Goal: Complete application form

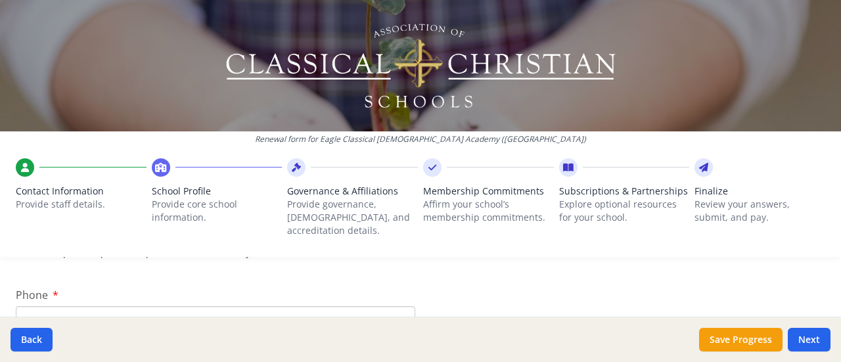
scroll to position [322, 0]
click at [337, 289] on input "Phone" at bounding box center [216, 298] width 400 height 24
type input "[PHONE_NUMBER]"
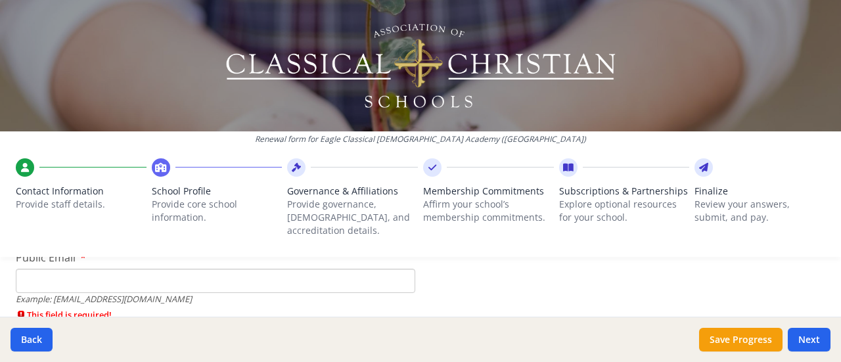
click at [188, 269] on input "Public Email" at bounding box center [216, 281] width 400 height 24
type input "[EMAIL_ADDRESS][DOMAIN_NAME]"
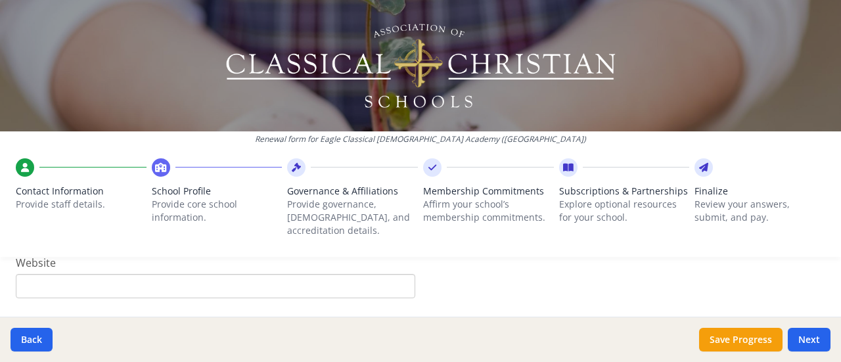
click at [352, 276] on input "Website" at bounding box center [216, 286] width 400 height 24
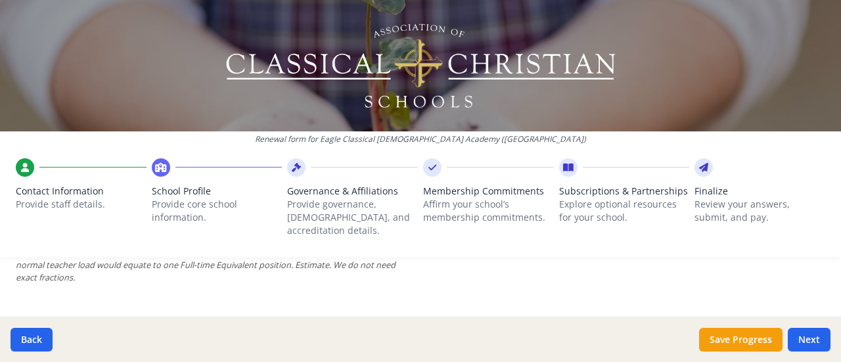
scroll to position [1003, 0]
type input "[DOMAIN_NAME]"
click at [735, 344] on button "Save Progress" at bounding box center [740, 340] width 83 height 24
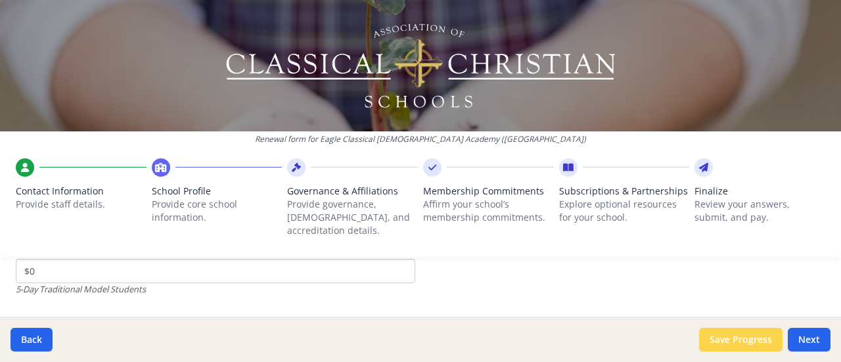
scroll to position [3889, 0]
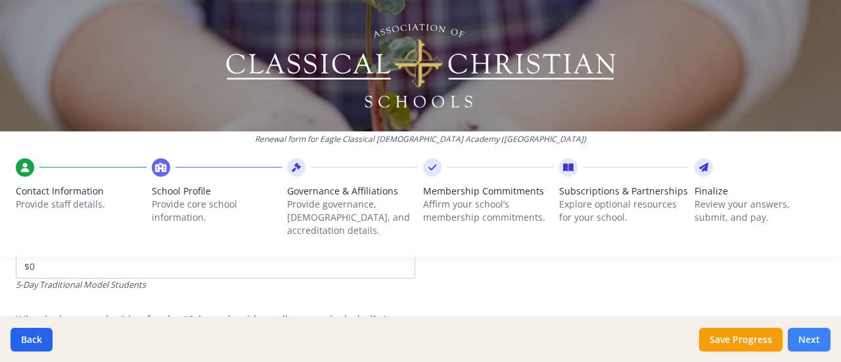
click at [816, 339] on button "Next" at bounding box center [809, 340] width 43 height 24
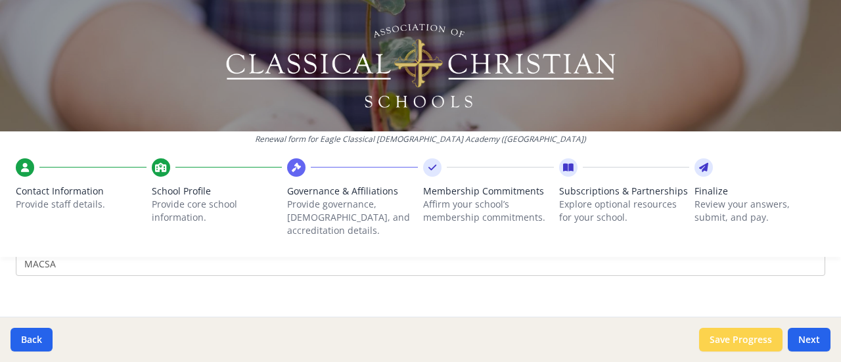
click at [735, 343] on button "Save Progress" at bounding box center [740, 340] width 83 height 24
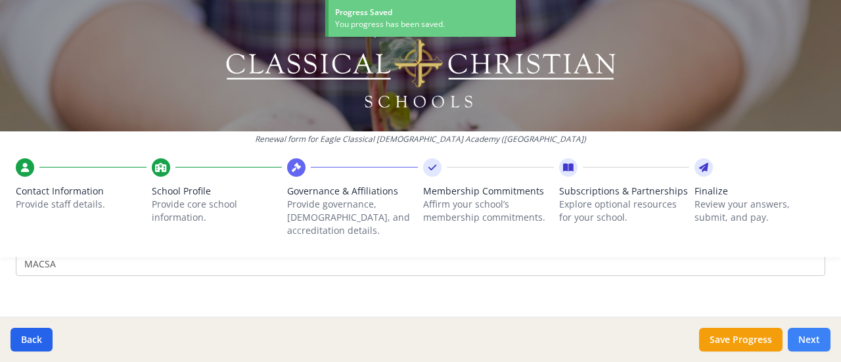
click at [807, 341] on button "Next" at bounding box center [809, 340] width 43 height 24
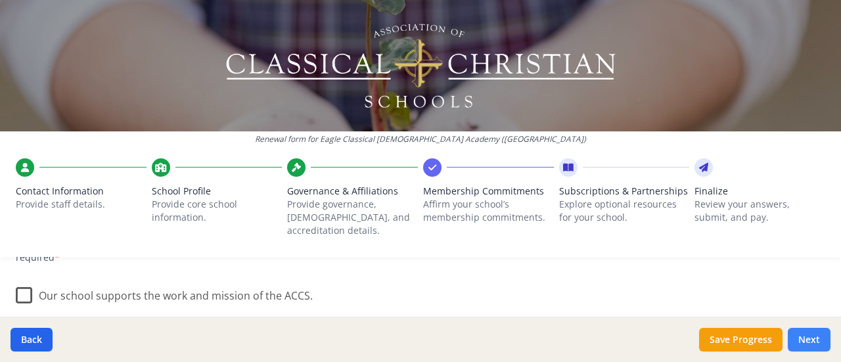
scroll to position [213, 0]
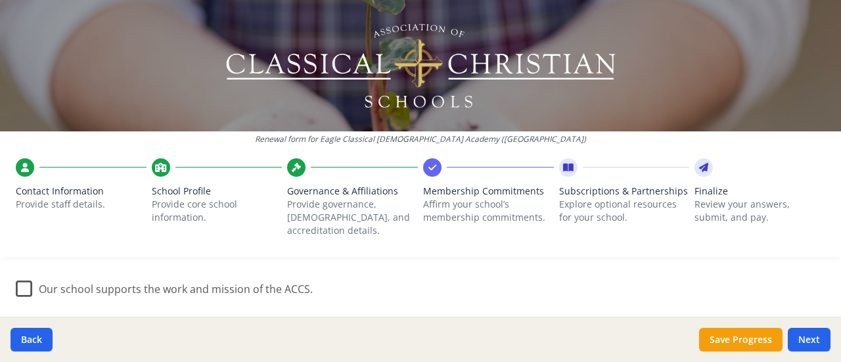
click at [18, 280] on label "Our school supports the work and mission of the ACCS." at bounding box center [164, 286] width 297 height 28
click at [0, 0] on input "Our school supports the work and mission of the ACCS." at bounding box center [0, 0] width 0 height 0
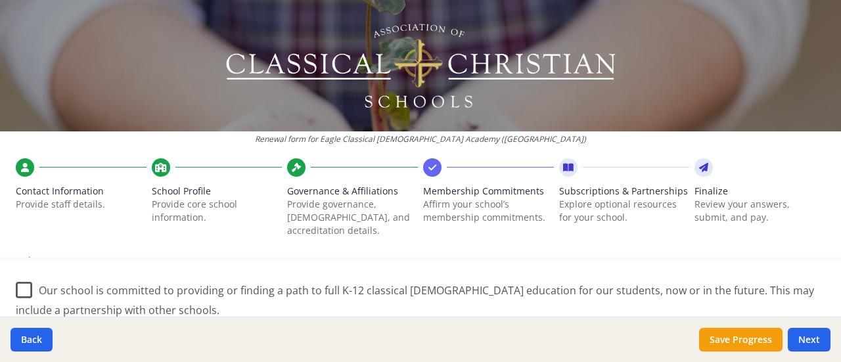
scroll to position [330, 0]
click at [24, 279] on label "Our school is committed to providing or finding a path to full K-12 classical […" at bounding box center [421, 293] width 810 height 44
click at [0, 0] on input "Our school is committed to providing or finding a path to full K-12 classical […" at bounding box center [0, 0] width 0 height 0
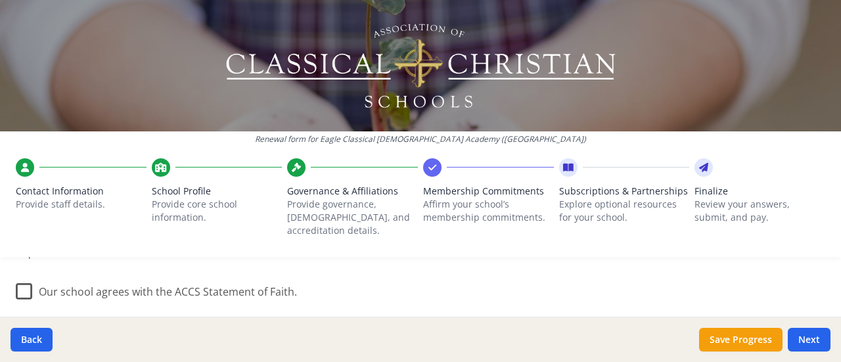
scroll to position [463, 0]
click at [30, 279] on label "Our school agrees with the ACCS Statement of Faith." at bounding box center [156, 285] width 281 height 28
click at [0, 0] on input "Our school agrees with the ACCS Statement of Faith." at bounding box center [0, 0] width 0 height 0
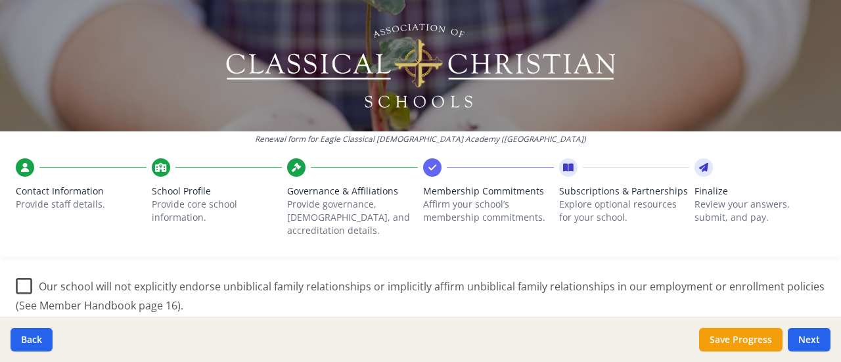
scroll to position [624, 0]
click at [16, 273] on label "Our school will not explicitly endorse unbiblical family relationships or impli…" at bounding box center [421, 290] width 810 height 44
click at [0, 0] on input "Our school will not explicitly endorse unbiblical family relationships or impli…" at bounding box center [0, 0] width 0 height 0
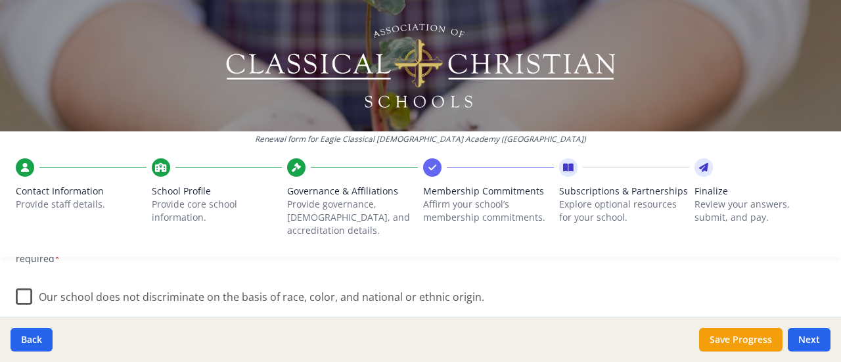
scroll to position [799, 0]
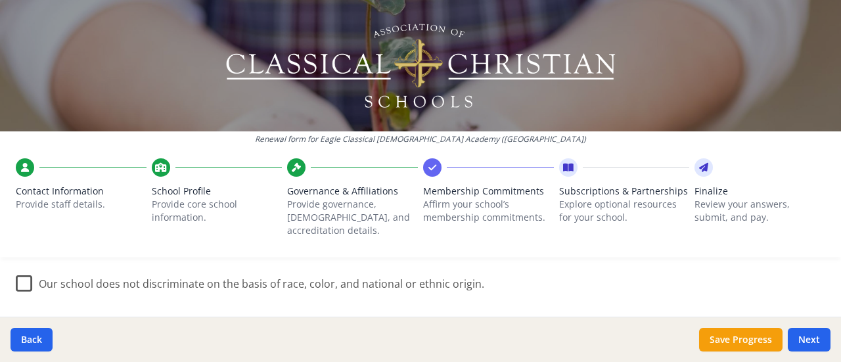
click at [22, 277] on label "Our school does not discriminate on the basis of race, color, and national or e…" at bounding box center [250, 281] width 469 height 28
click at [0, 0] on input "Our school does not discriminate on the basis of race, color, and national or e…" at bounding box center [0, 0] width 0 height 0
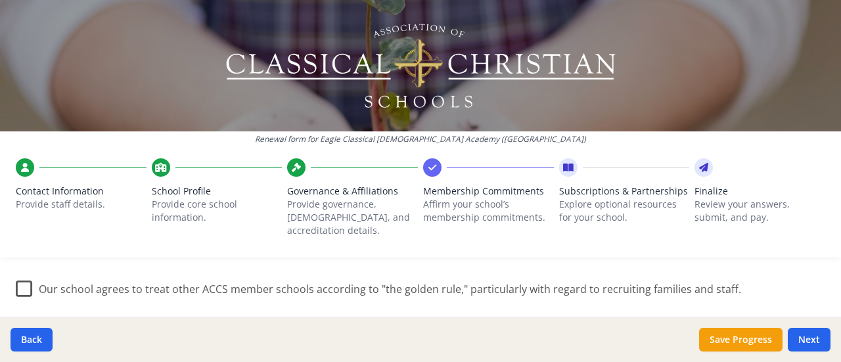
scroll to position [913, 0]
click at [19, 276] on label "Our school agrees to treat other ACCS member schools according to "the golden r…" at bounding box center [379, 284] width 726 height 28
click at [0, 0] on input "Our school agrees to treat other ACCS member schools according to "the golden r…" at bounding box center [0, 0] width 0 height 0
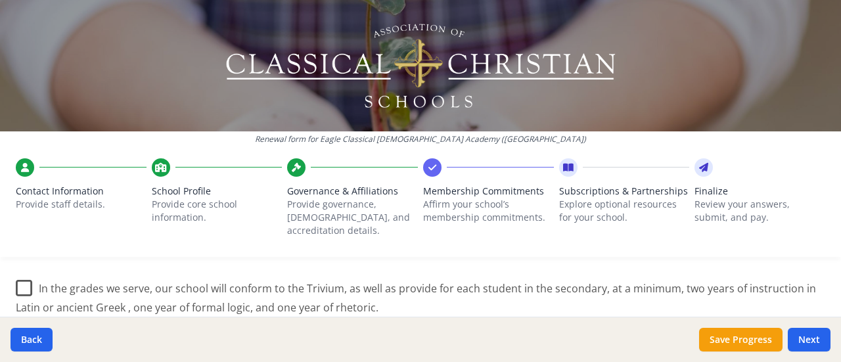
scroll to position [1034, 0]
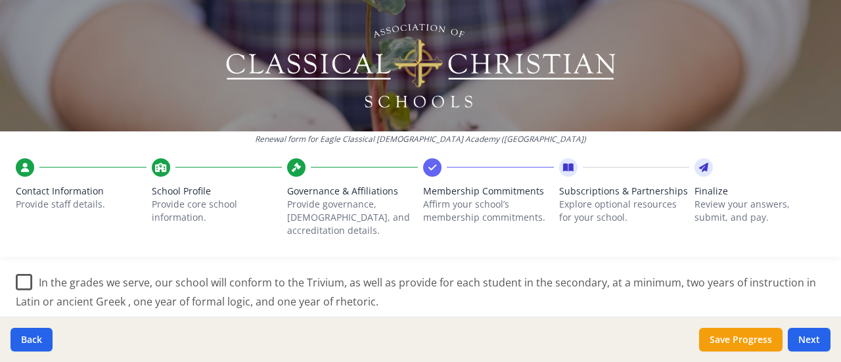
click at [17, 270] on label "In the grades we serve, our school will conform to the Trivium, as well as prov…" at bounding box center [421, 288] width 810 height 44
click at [0, 0] on input "In the grades we serve, our school will conform to the Trivium, as well as prov…" at bounding box center [0, 0] width 0 height 0
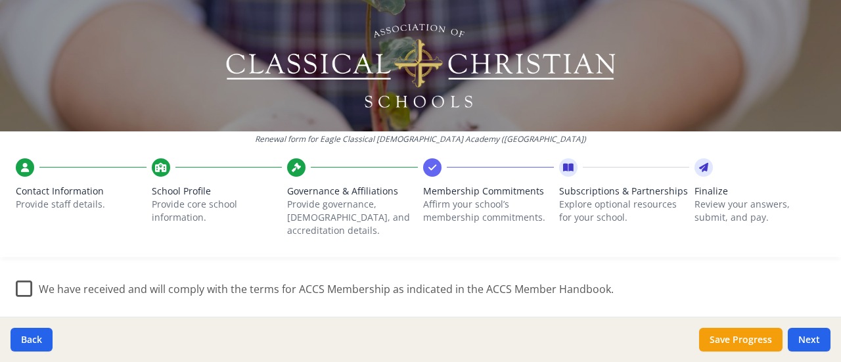
scroll to position [1162, 0]
click at [19, 277] on label "We have received and will comply with the terms for ACCS Membership as indicate…" at bounding box center [315, 284] width 598 height 28
click at [0, 0] on input "We have received and will comply with the terms for ACCS Membership as indicate…" at bounding box center [0, 0] width 0 height 0
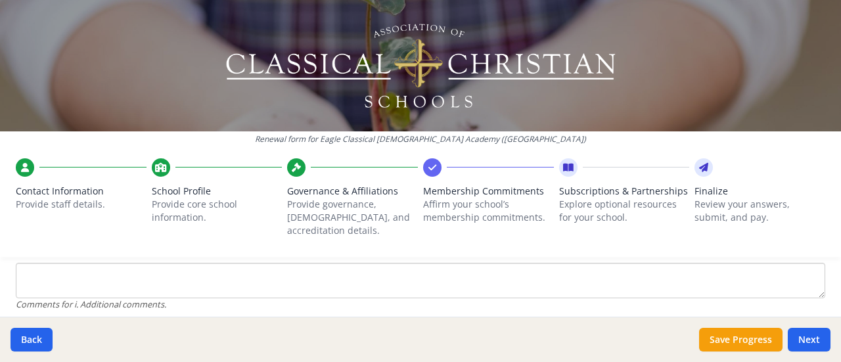
scroll to position [1342, 0]
click at [289, 265] on textarea "Comment" at bounding box center [421, 282] width 810 height 35
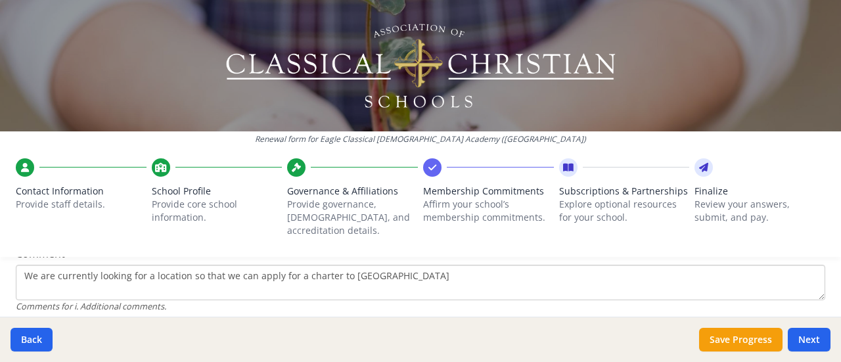
click at [341, 265] on textarea "We are currently looking for a location so that we can apply for a charter to […" at bounding box center [421, 282] width 810 height 35
click at [343, 265] on textarea "We are currently looking for a location so that we can apply for a charter to […" at bounding box center [421, 282] width 810 height 35
click at [377, 265] on textarea "We are currently looking for a location so that we can apply for a charter with…" at bounding box center [421, 282] width 810 height 35
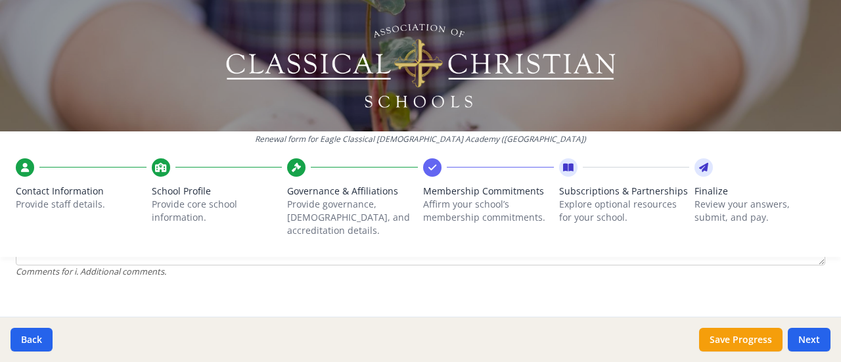
scroll to position [1379, 0]
type textarea "We are currently looking for a location so that we can apply for a charter with…"
click at [815, 346] on button "Next" at bounding box center [809, 340] width 43 height 24
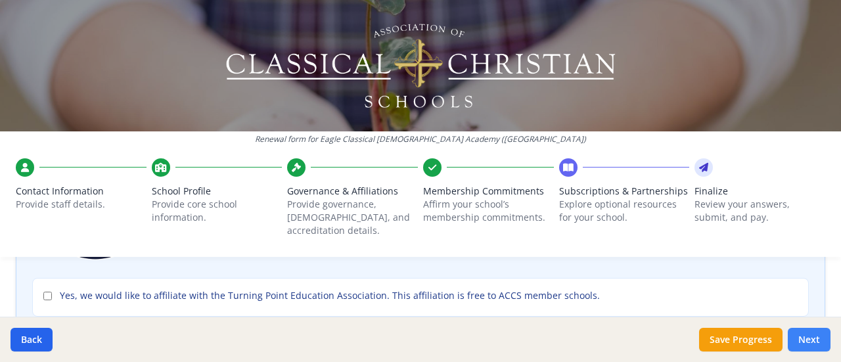
scroll to position [210, 0]
click at [45, 290] on input "Yes, we would like to affiliate with the Turning Point Education Association. T…" at bounding box center [47, 294] width 9 height 9
checkbox input "true"
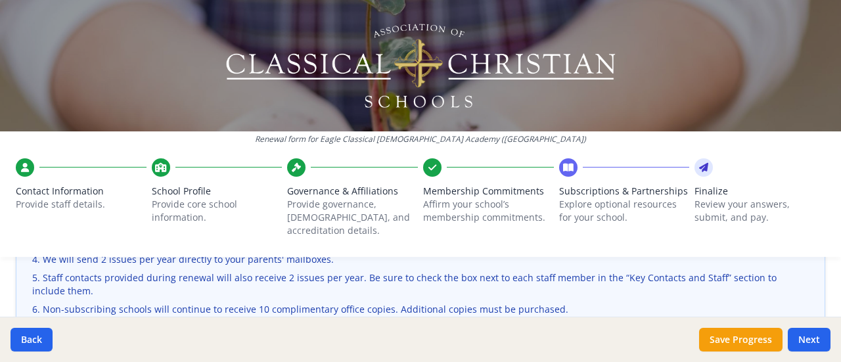
scroll to position [532, 0]
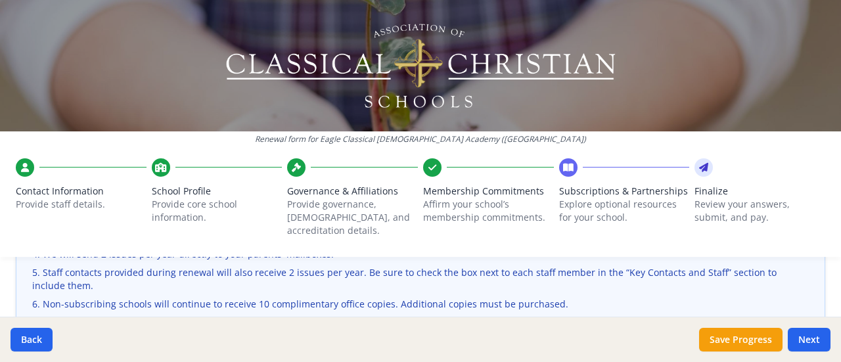
click at [581, 299] on ol "You may subscribe your parents for $4.00 per student. This rate is available on…" at bounding box center [420, 254] width 777 height 150
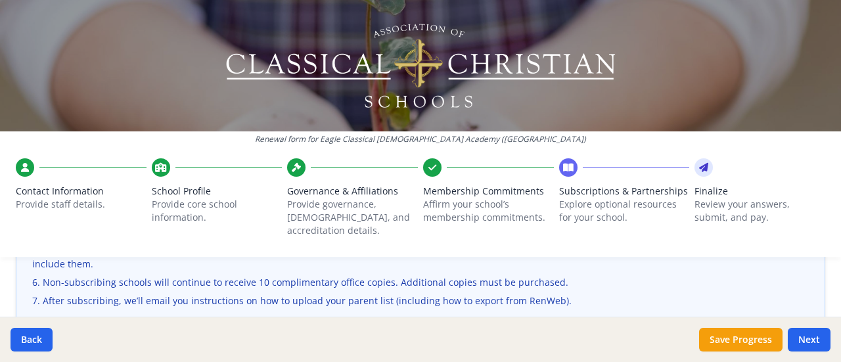
scroll to position [555, 0]
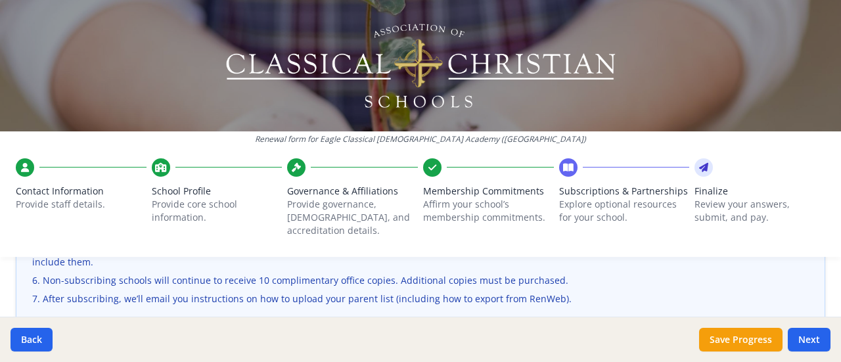
click at [634, 293] on li "After subscribing, we’ll email you instructions on how to upload your parent li…" at bounding box center [420, 299] width 777 height 13
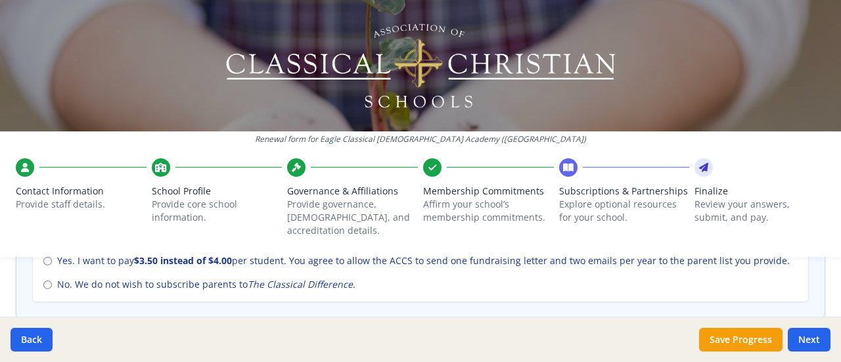
scroll to position [662, 0]
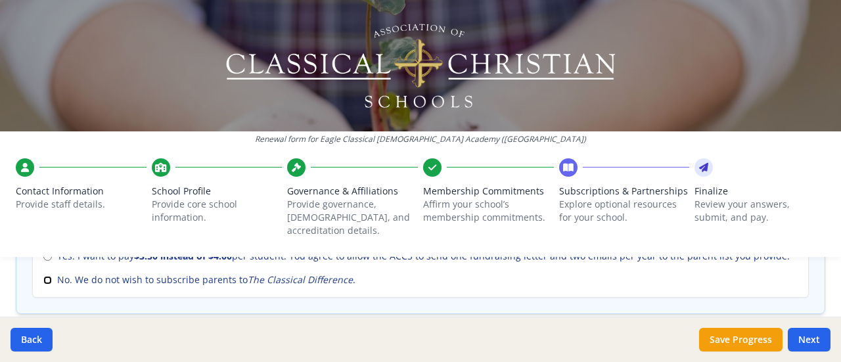
click at [47, 276] on input "No. We do not wish to subscribe parents to The Classical Difference ." at bounding box center [47, 280] width 9 height 9
radio input "true"
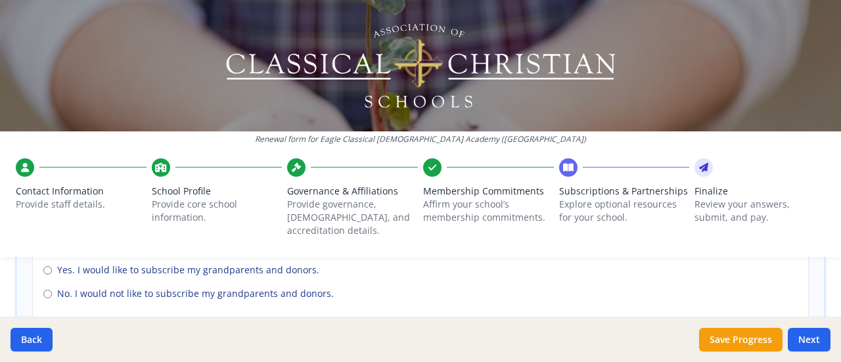
scroll to position [1022, 0]
click at [47, 289] on input "No. I would not like to subscribe my grandparents and donors." at bounding box center [47, 293] width 9 height 9
radio input "true"
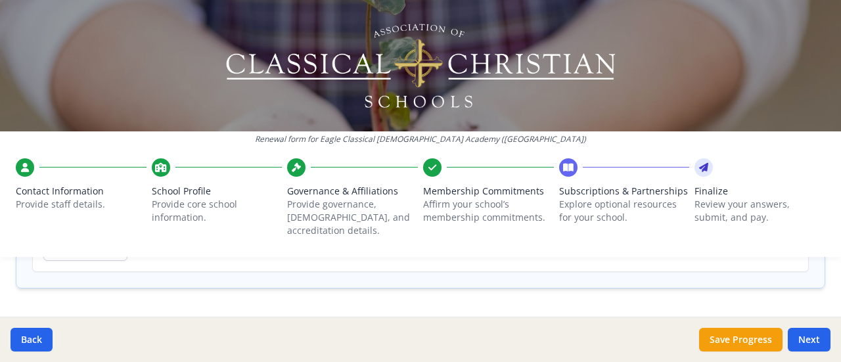
scroll to position [1137, 0]
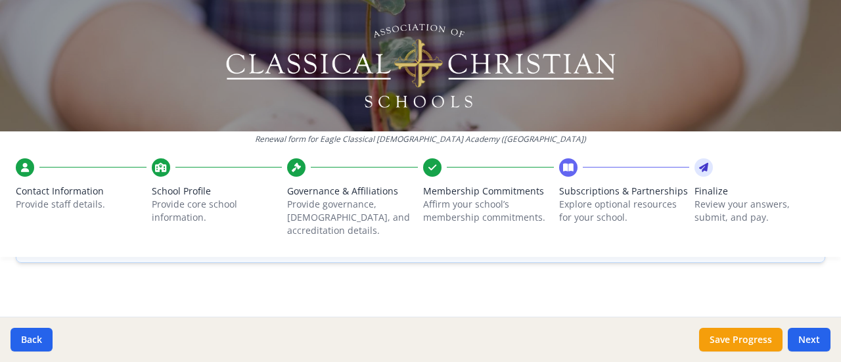
click at [733, 337] on button "Save Progress" at bounding box center [740, 340] width 83 height 24
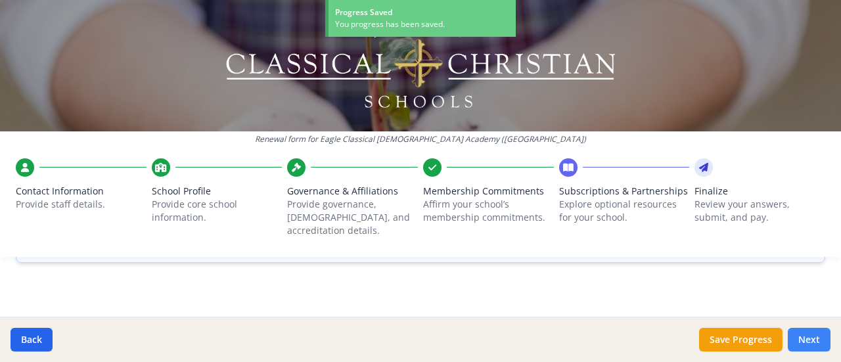
click at [821, 346] on button "Next" at bounding box center [809, 340] width 43 height 24
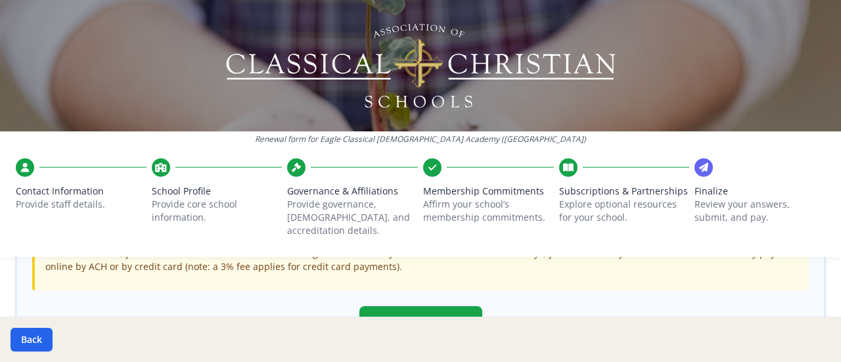
scroll to position [485, 0]
click at [447, 308] on button "Submit Renewal" at bounding box center [421, 325] width 123 height 34
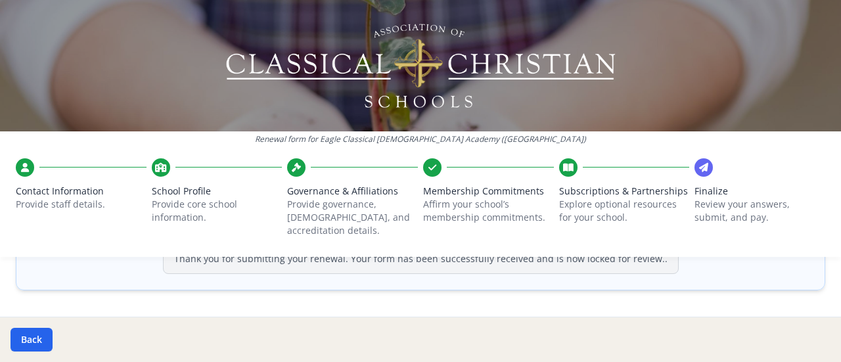
scroll to position [552, 0]
